Goal: Task Accomplishment & Management: Use online tool/utility

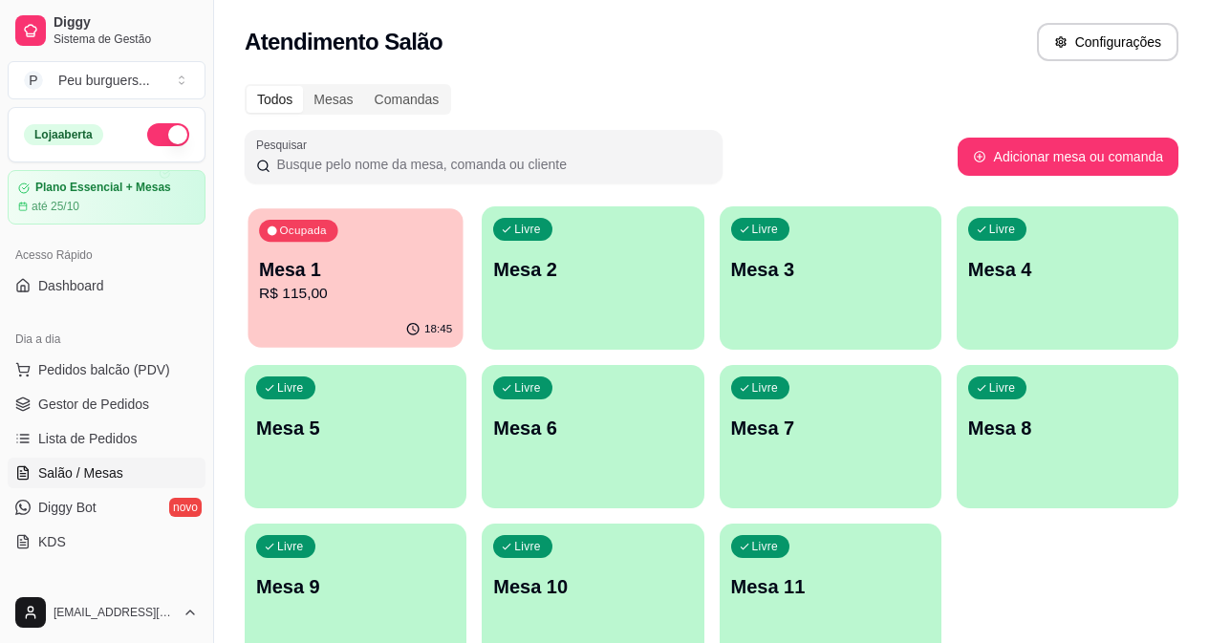
click at [303, 334] on div "18:45" at bounding box center [355, 330] width 215 height 36
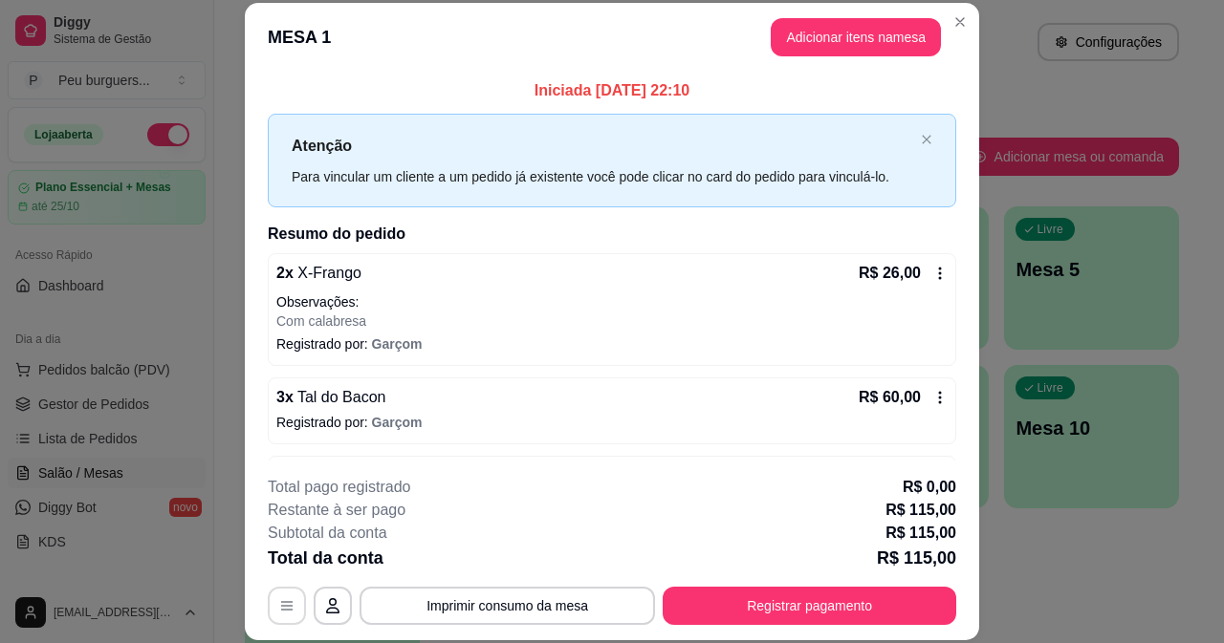
click at [279, 611] on icon "button" at bounding box center [286, 605] width 15 height 15
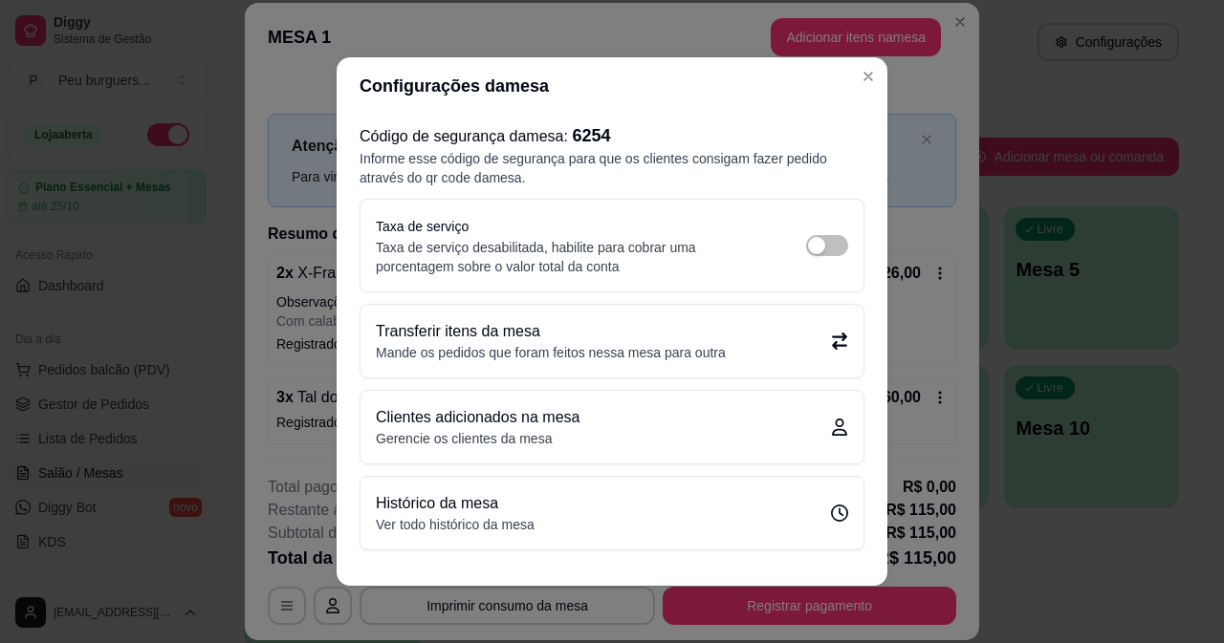
scroll to position [3, 0]
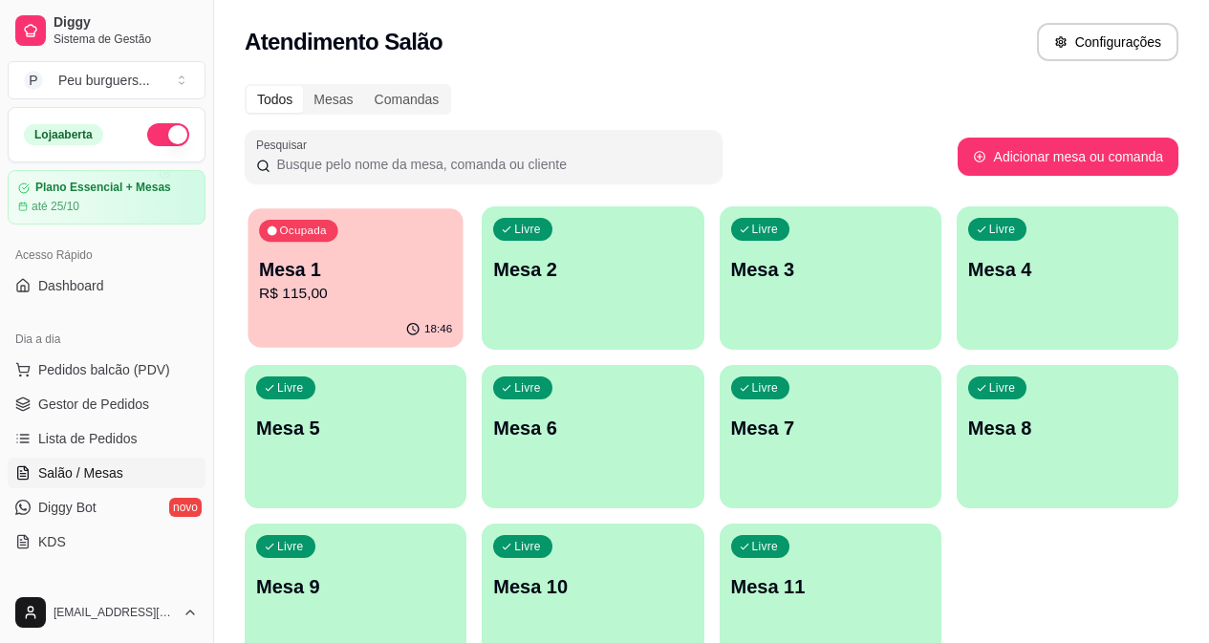
click at [360, 313] on button "Ocupada Mesa 1 R$ 115,00 18:46" at bounding box center [355, 278] width 215 height 140
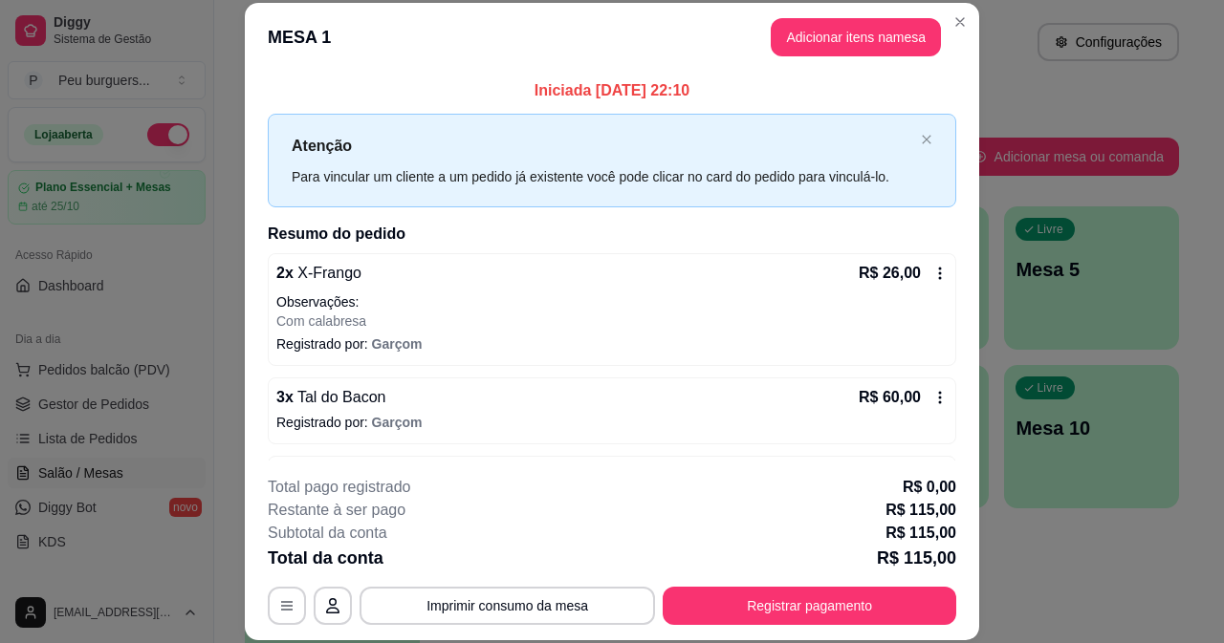
scroll to position [148, 0]
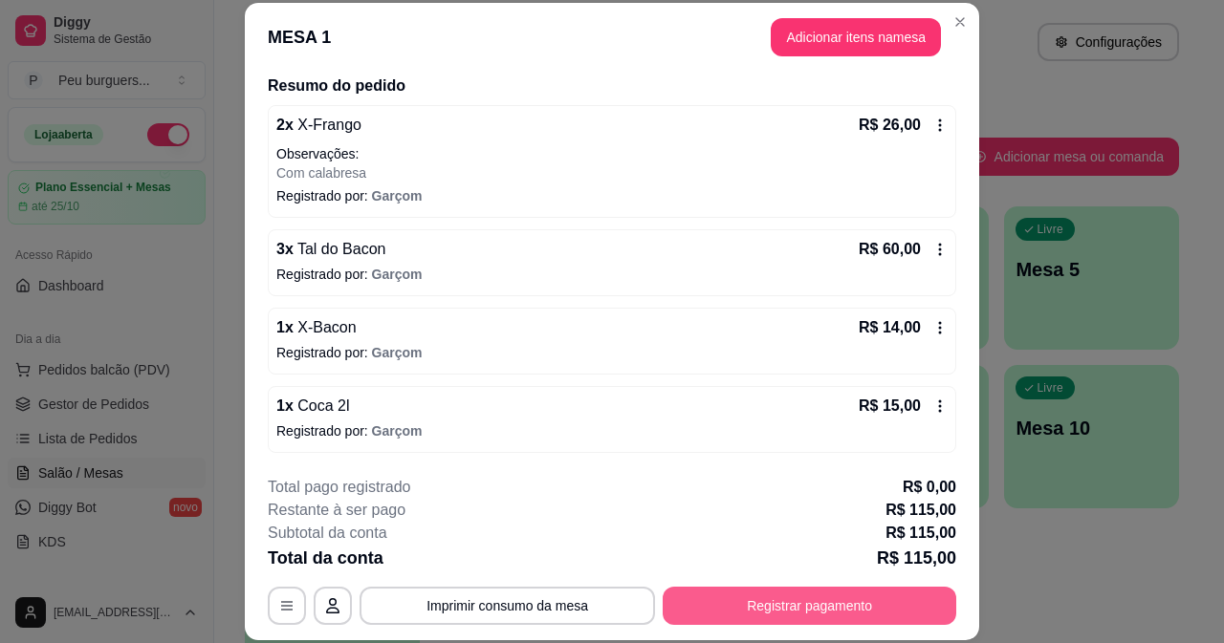
click at [825, 615] on button "Registrar pagamento" at bounding box center [808, 606] width 293 height 38
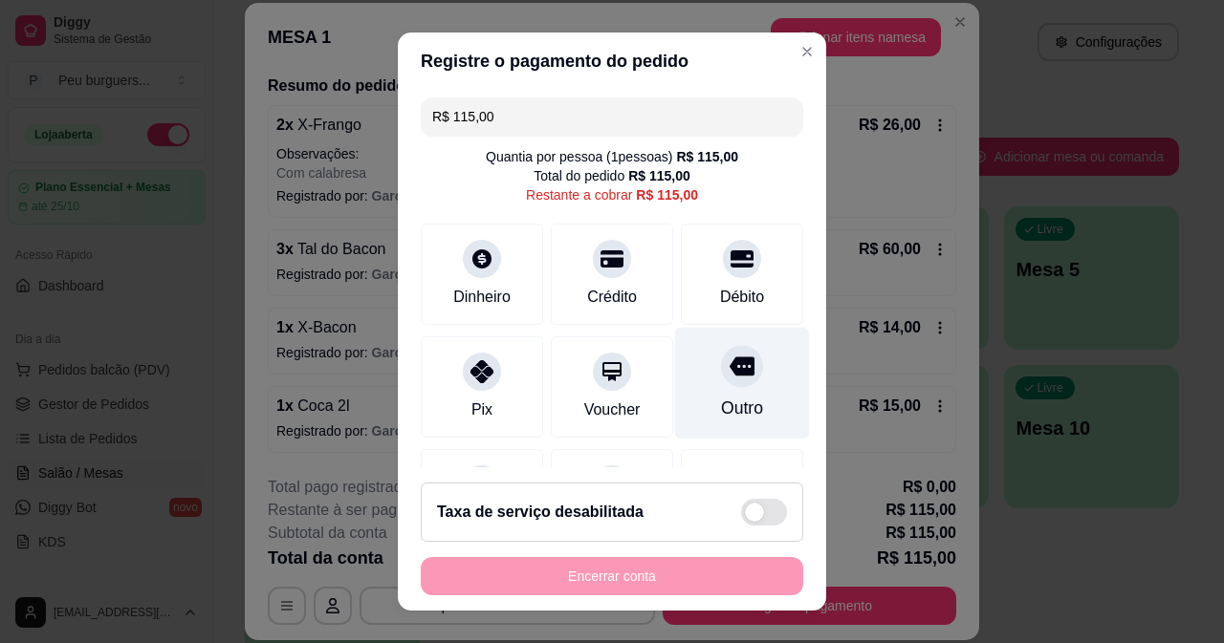
click at [748, 383] on div "Outro" at bounding box center [742, 383] width 135 height 112
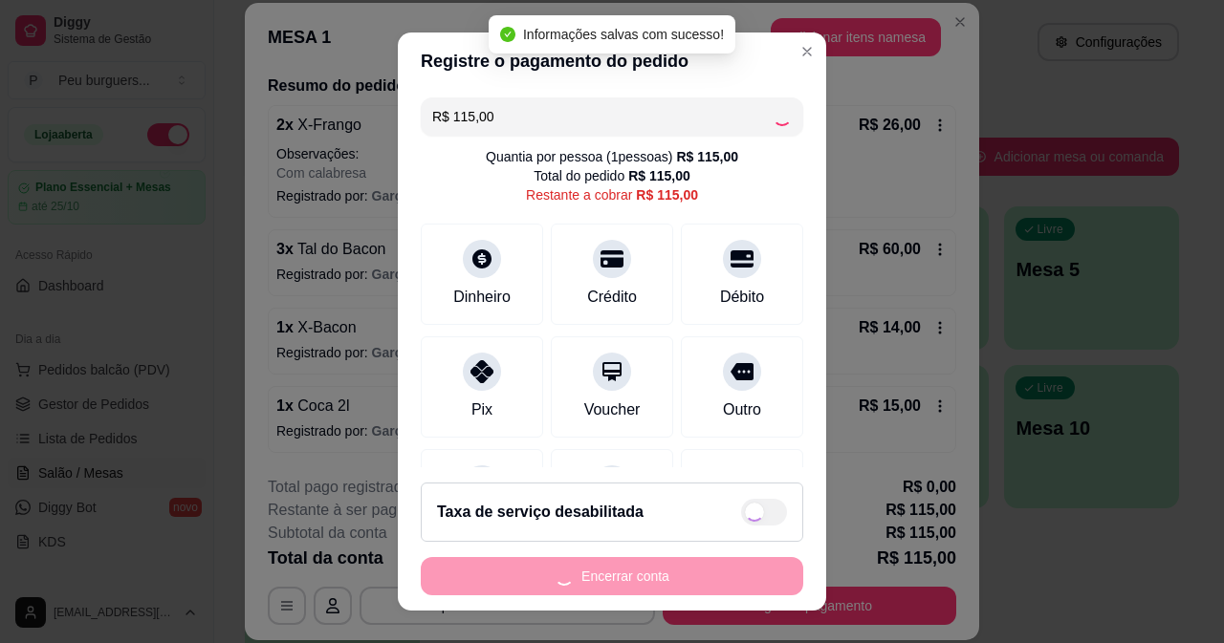
type input "R$ 0,00"
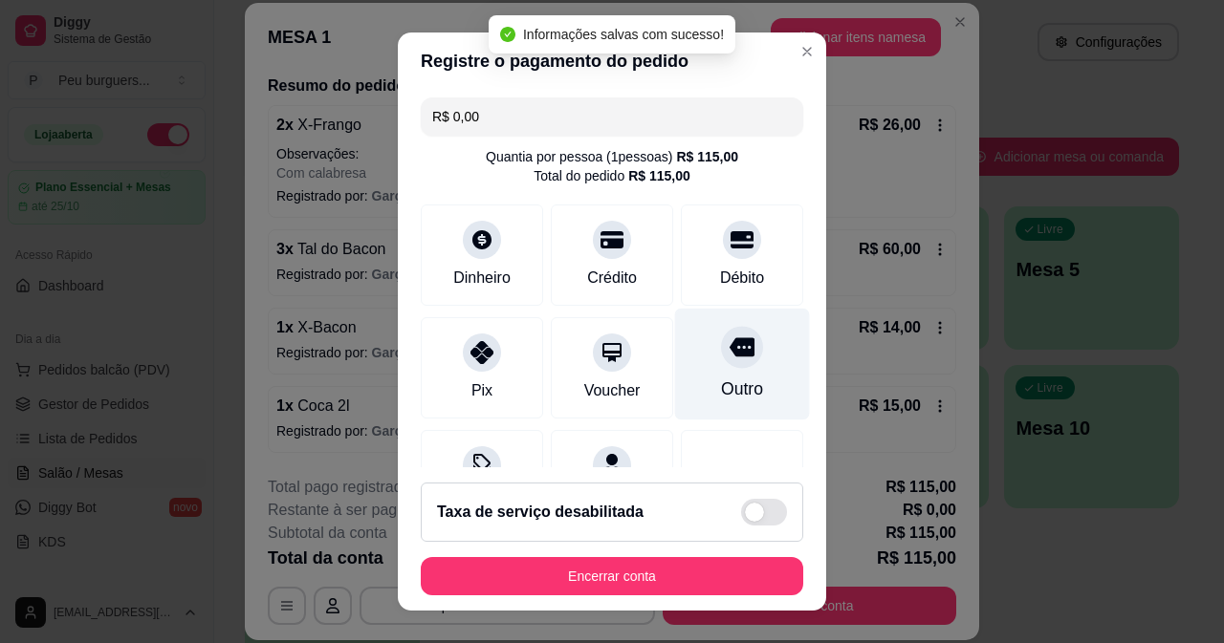
click at [721, 387] on div "Outro" at bounding box center [742, 389] width 42 height 25
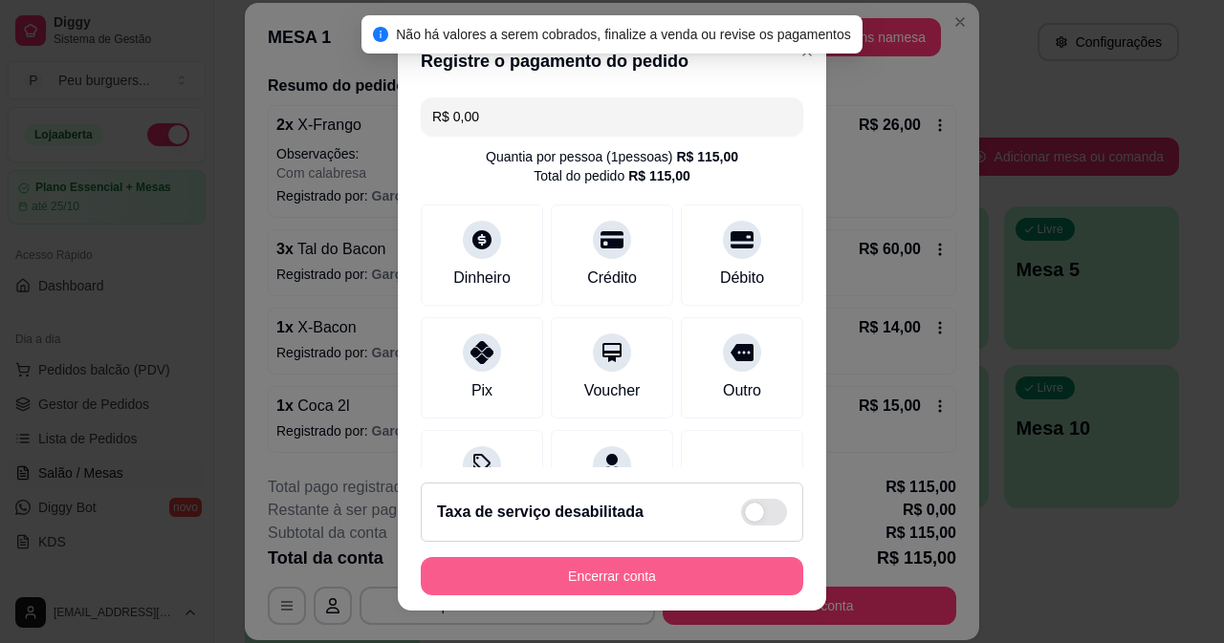
click at [647, 559] on button "Encerrar conta" at bounding box center [612, 576] width 382 height 38
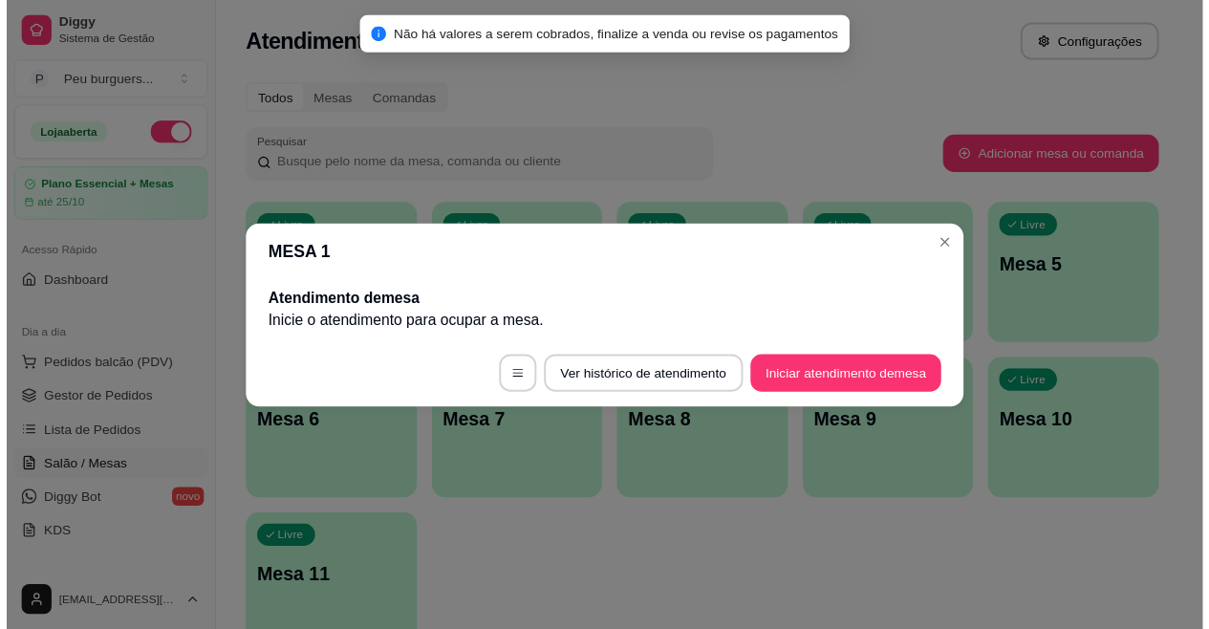
scroll to position [0, 0]
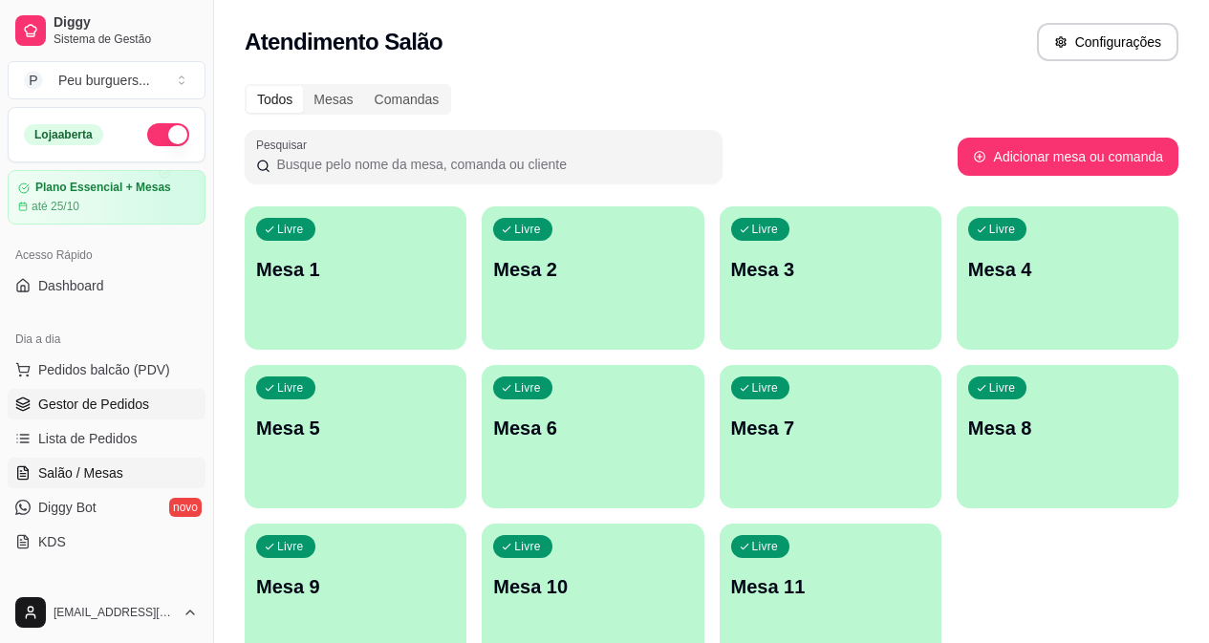
click at [111, 416] on link "Gestor de Pedidos" at bounding box center [107, 404] width 198 height 31
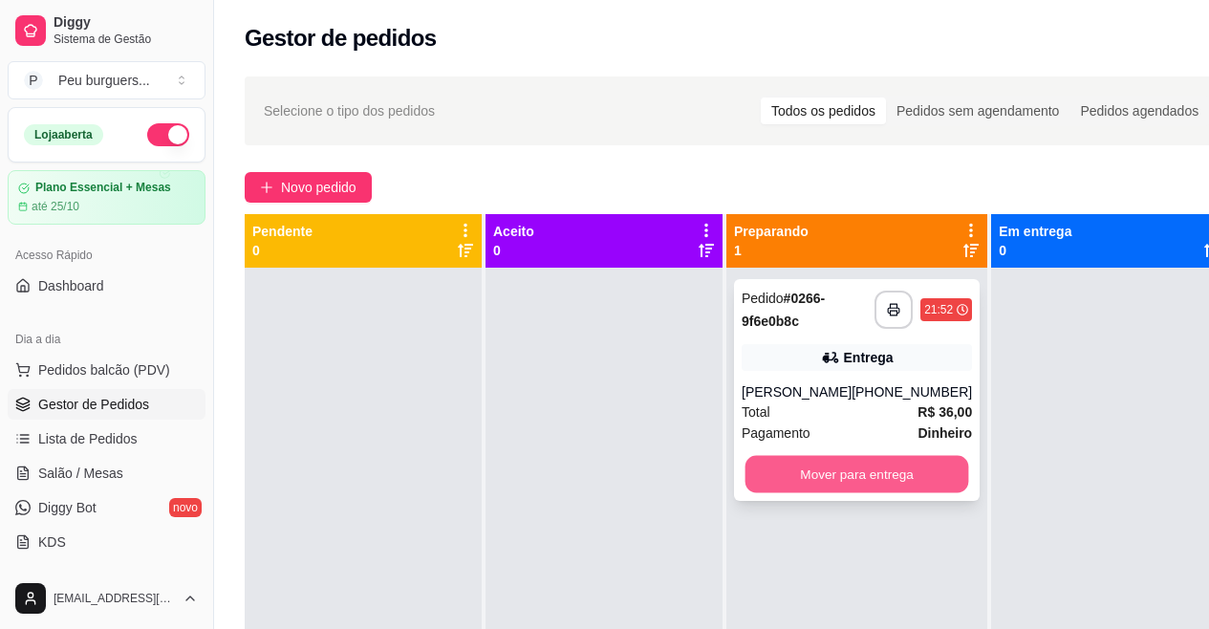
click at [900, 473] on button "Mover para entrega" at bounding box center [858, 474] width 224 height 37
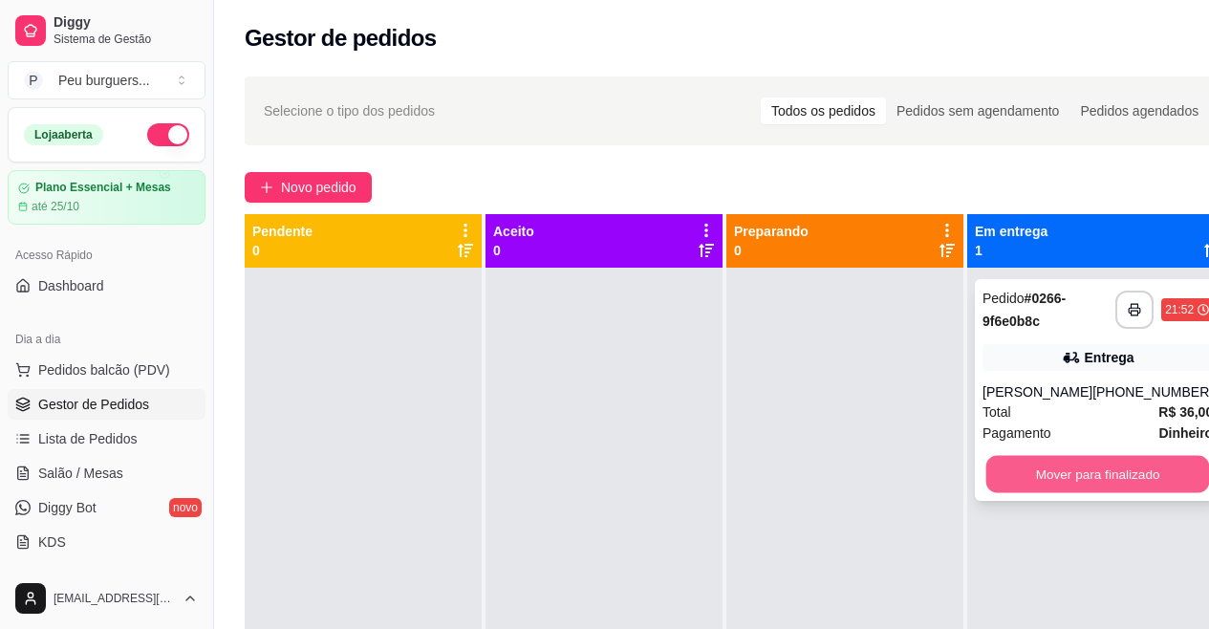
click at [1034, 460] on button "Mover para finalizado" at bounding box center [1098, 474] width 224 height 37
